Goal: Information Seeking & Learning: Learn about a topic

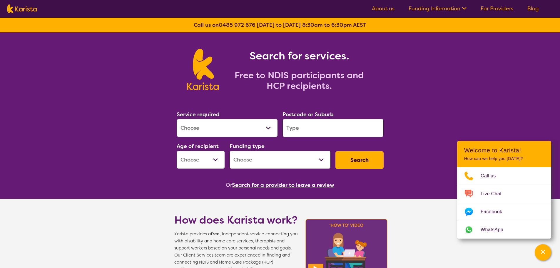
click at [227, 123] on select "Allied Health Assistant Assessment ([MEDICAL_DATA] or [MEDICAL_DATA]) Behaviour…" at bounding box center [227, 128] width 101 height 18
select select "[MEDICAL_DATA]"
click at [177, 119] on select "Allied Health Assistant Assessment ([MEDICAL_DATA] or [MEDICAL_DATA]) Behaviour…" at bounding box center [227, 128] width 101 height 18
click at [315, 130] on input "search" at bounding box center [333, 128] width 101 height 18
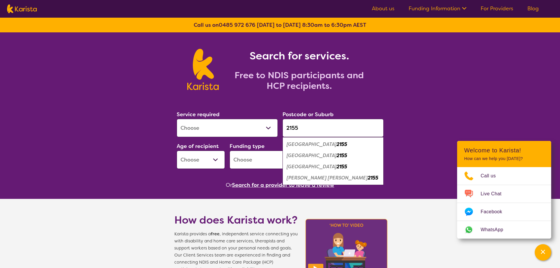
type input "2155"
click at [202, 163] on select "Early Childhood - 0 to 9 Child - 10 to 11 Adolescent - 12 to 17 Adult - 18 to 6…" at bounding box center [201, 160] width 48 height 18
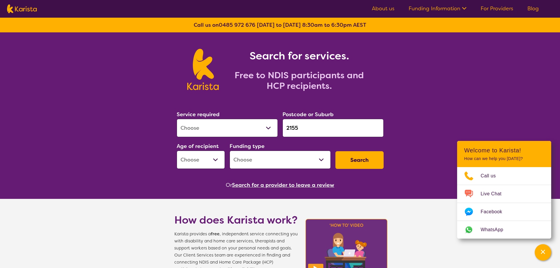
select select "EC"
click at [177, 151] on select "Early Childhood - 0 to 9 Child - 10 to 11 Adolescent - 12 to 17 Adult - 18 to 6…" at bounding box center [201, 160] width 48 height 18
click at [275, 159] on select "Home Care Package (HCP) National Disability Insurance Scheme (NDIS) I don't know" at bounding box center [280, 160] width 101 height 18
select select "NDIS"
click at [230, 151] on select "Home Care Package (HCP) National Disability Insurance Scheme (NDIS) I don't know" at bounding box center [280, 160] width 101 height 18
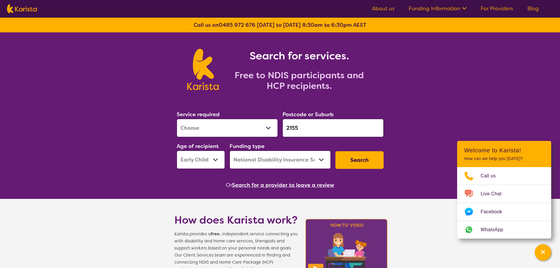
click at [358, 162] on button "Search" at bounding box center [359, 160] width 48 height 18
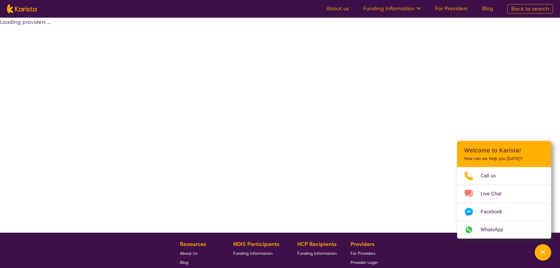
select select "by_score"
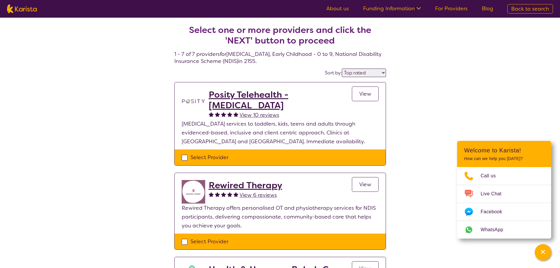
click at [370, 97] on span "View" at bounding box center [365, 93] width 12 height 7
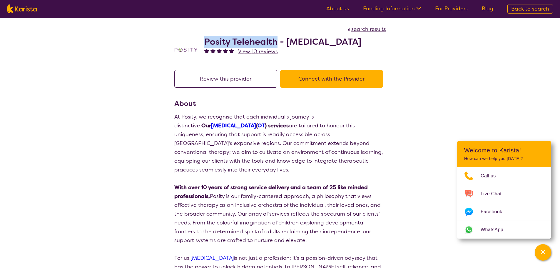
drag, startPoint x: 205, startPoint y: 40, endPoint x: 277, endPoint y: 41, distance: 71.1
click at [277, 41] on h2 "Posity Telehealth - [MEDICAL_DATA]" at bounding box center [282, 41] width 157 height 11
copy h2 "Posity Telehealth"
